Goal: Task Accomplishment & Management: Manage account settings

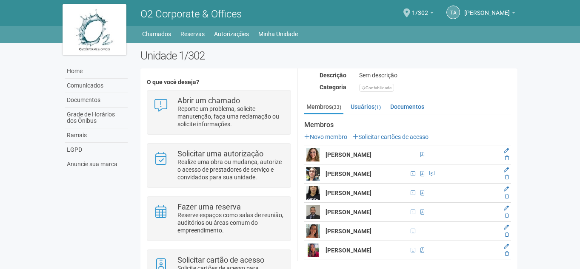
scroll to position [128, 0]
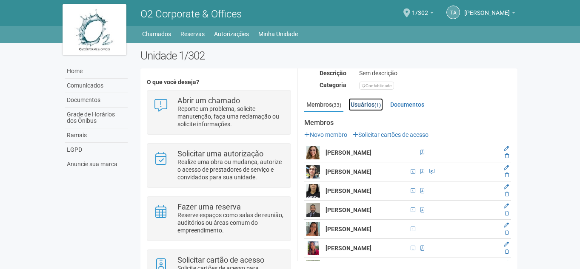
click at [366, 105] on link "Usuários (1)" at bounding box center [366, 104] width 34 height 13
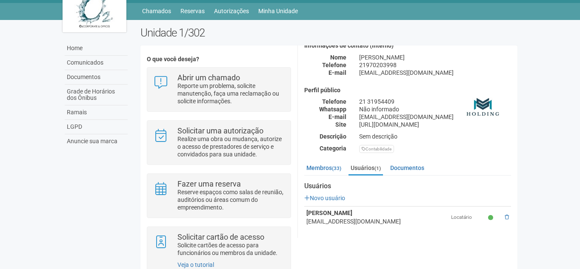
scroll to position [50, 0]
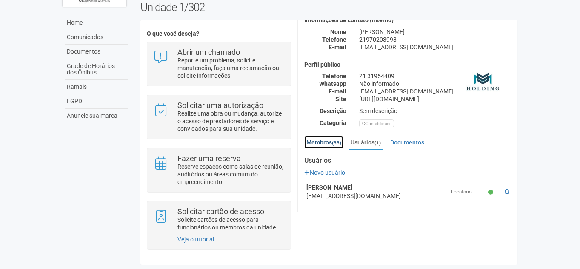
click at [320, 141] on link "Membros (33)" at bounding box center [323, 142] width 39 height 13
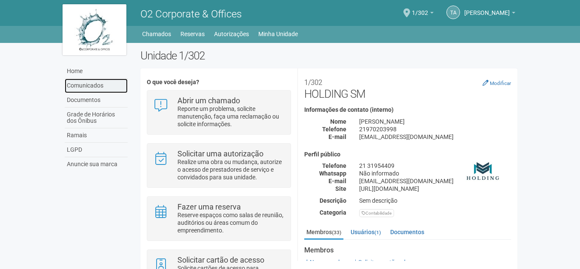
click at [76, 84] on link "Comunicados" at bounding box center [96, 86] width 63 height 14
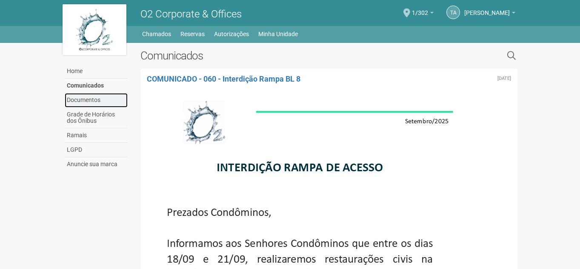
click at [99, 103] on link "Documentos" at bounding box center [96, 100] width 63 height 14
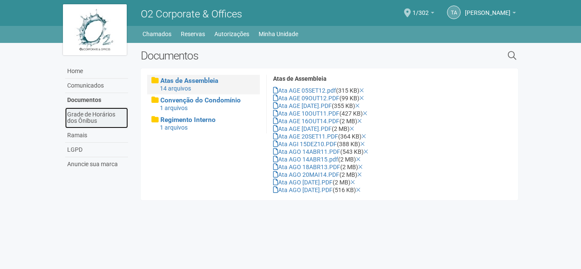
click at [95, 116] on link "Grade de Horários dos Ônibus" at bounding box center [96, 118] width 63 height 21
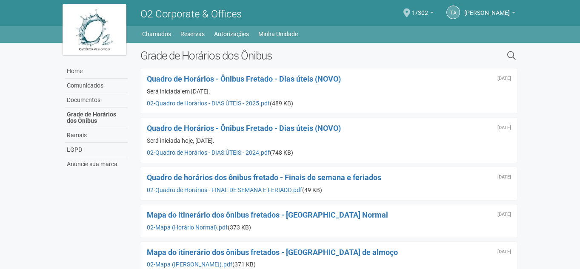
click at [98, 30] on img at bounding box center [95, 29] width 64 height 51
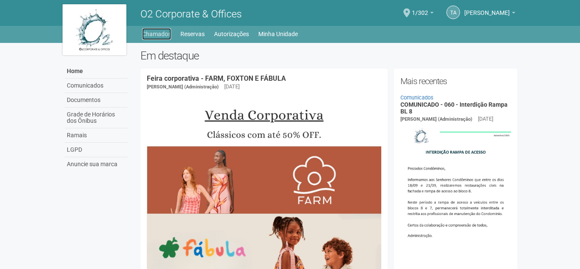
click at [168, 35] on link "Chamados" at bounding box center [156, 34] width 29 height 12
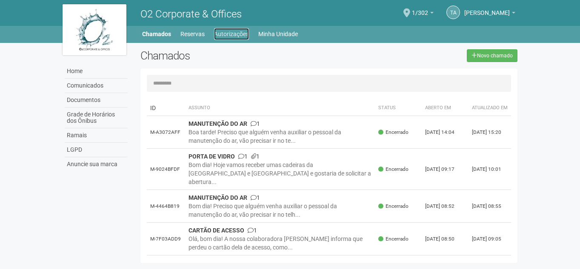
click at [228, 33] on link "Autorizações" at bounding box center [231, 34] width 35 height 12
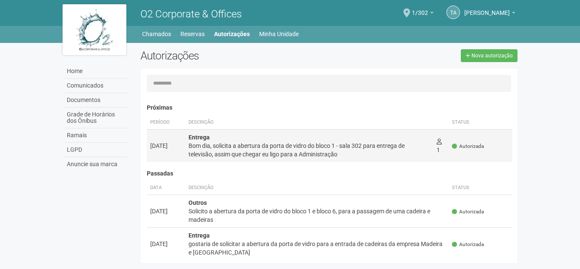
click at [242, 150] on div "Bom dia, solicita a abertura da porta de vidro do bloco 1 - sala 302 para entre…" at bounding box center [309, 150] width 241 height 17
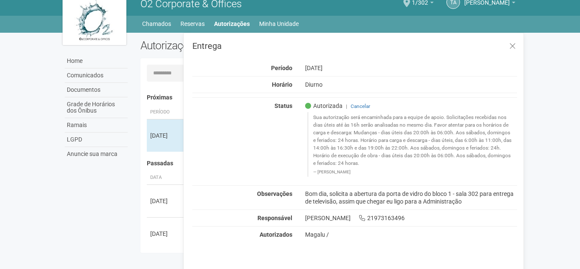
scroll to position [13, 0]
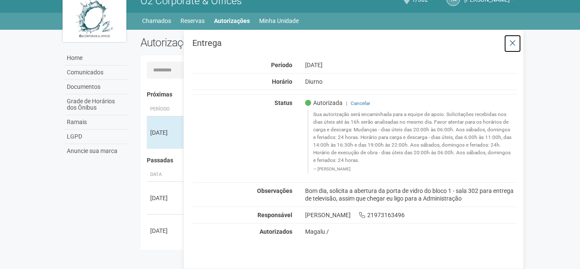
click at [513, 44] on icon at bounding box center [512, 43] width 6 height 9
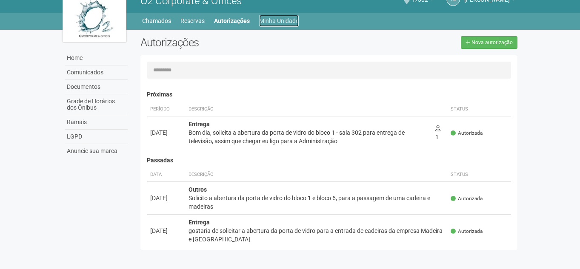
click at [281, 21] on link "Minha Unidade" at bounding box center [279, 21] width 40 height 12
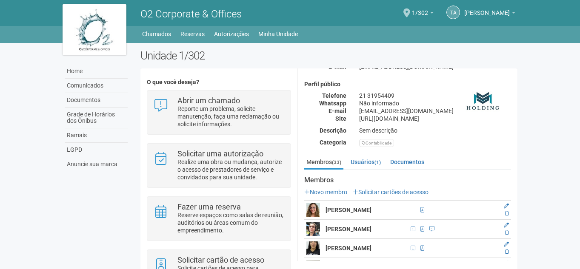
scroll to position [85, 0]
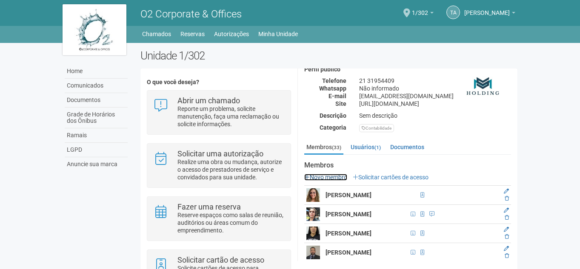
click at [340, 174] on link "Novo membro" at bounding box center [325, 177] width 43 height 7
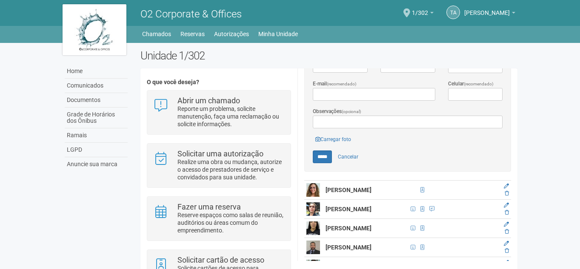
scroll to position [255, 0]
click at [502, 181] on td at bounding box center [505, 189] width 11 height 19
click at [507, 183] on icon at bounding box center [506, 185] width 5 height 5
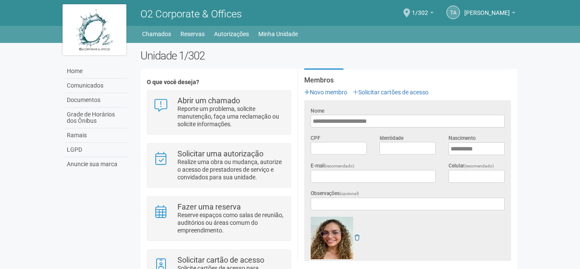
scroll to position [168, 0]
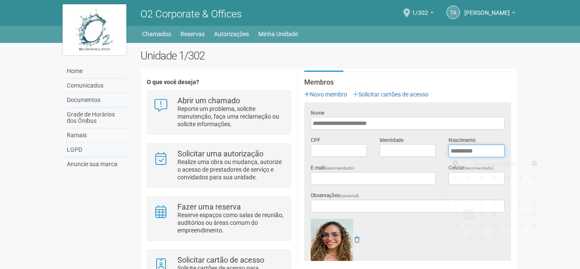
click at [456, 151] on input "**********" at bounding box center [477, 151] width 56 height 13
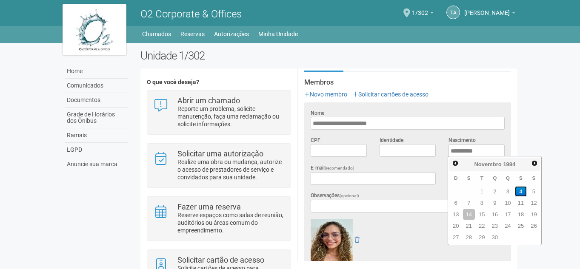
click at [517, 191] on link "4" at bounding box center [521, 191] width 12 height 11
type input "**********"
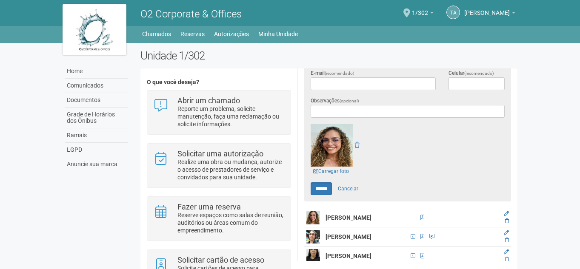
scroll to position [296, 0]
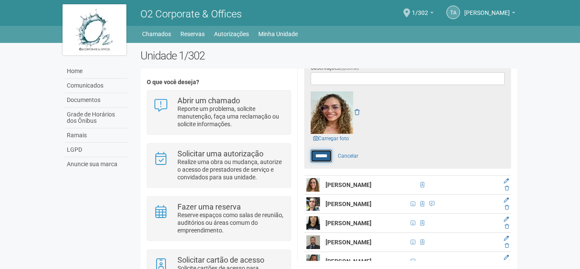
click at [313, 153] on input "******" at bounding box center [321, 156] width 21 height 13
type input "******"
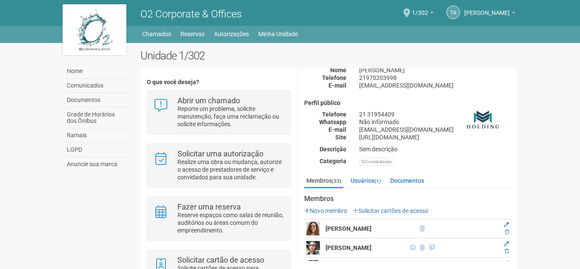
scroll to position [128, 0]
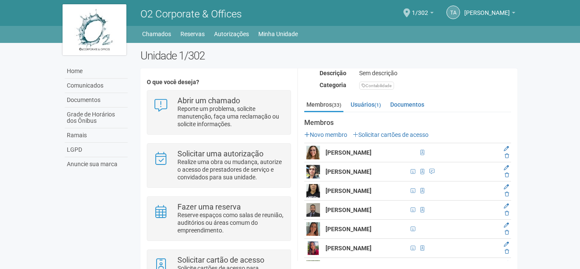
click at [371, 58] on h2 "Unidade 1/302" at bounding box center [328, 55] width 377 height 13
click at [400, 135] on link "Solicitar cartões de acesso" at bounding box center [391, 134] width 76 height 7
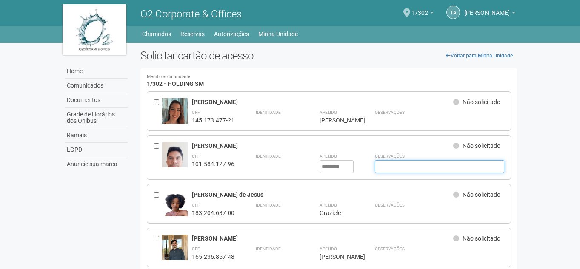
click at [425, 164] on input "text" at bounding box center [440, 166] width 130 height 13
